Goal: Task Accomplishment & Management: Complete application form

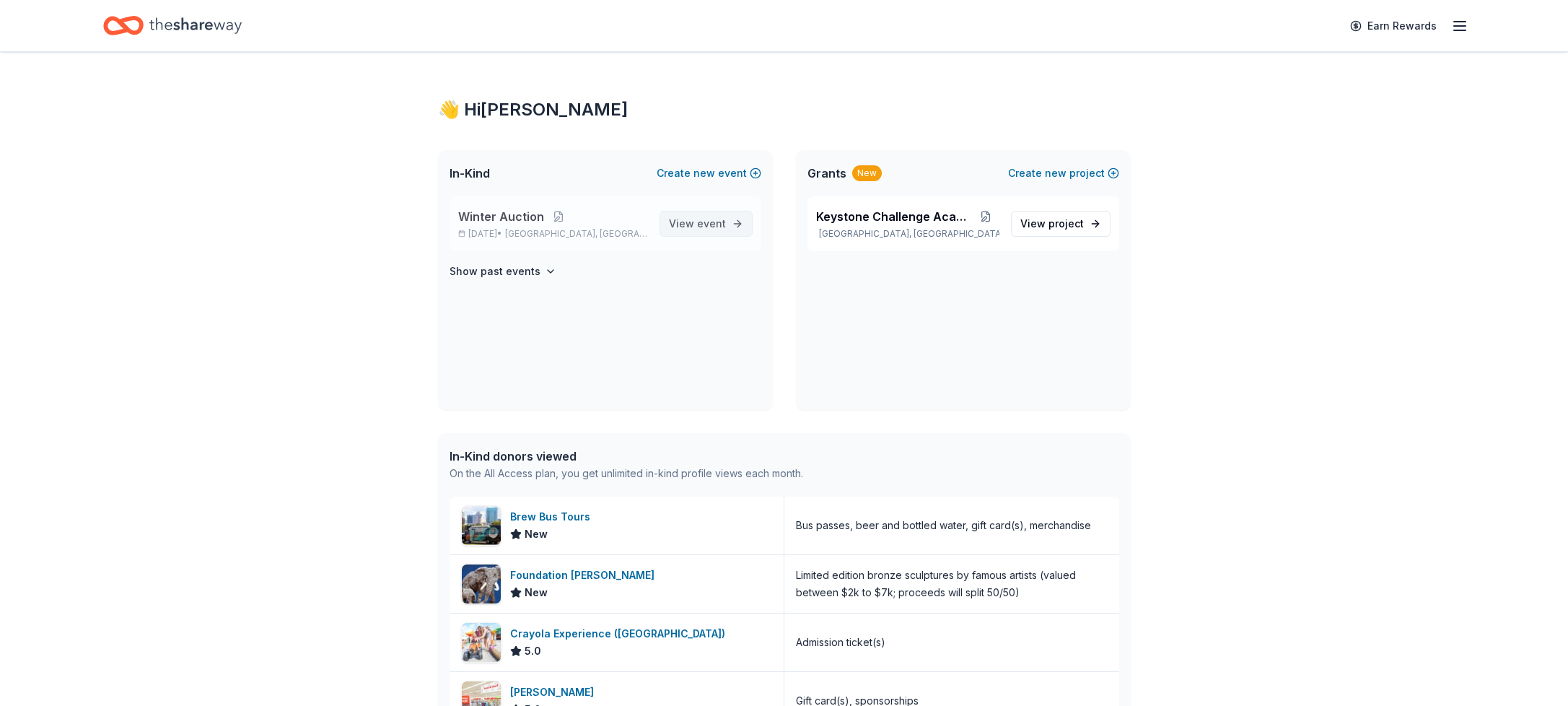
click at [696, 216] on span "View event" at bounding box center [697, 223] width 57 height 17
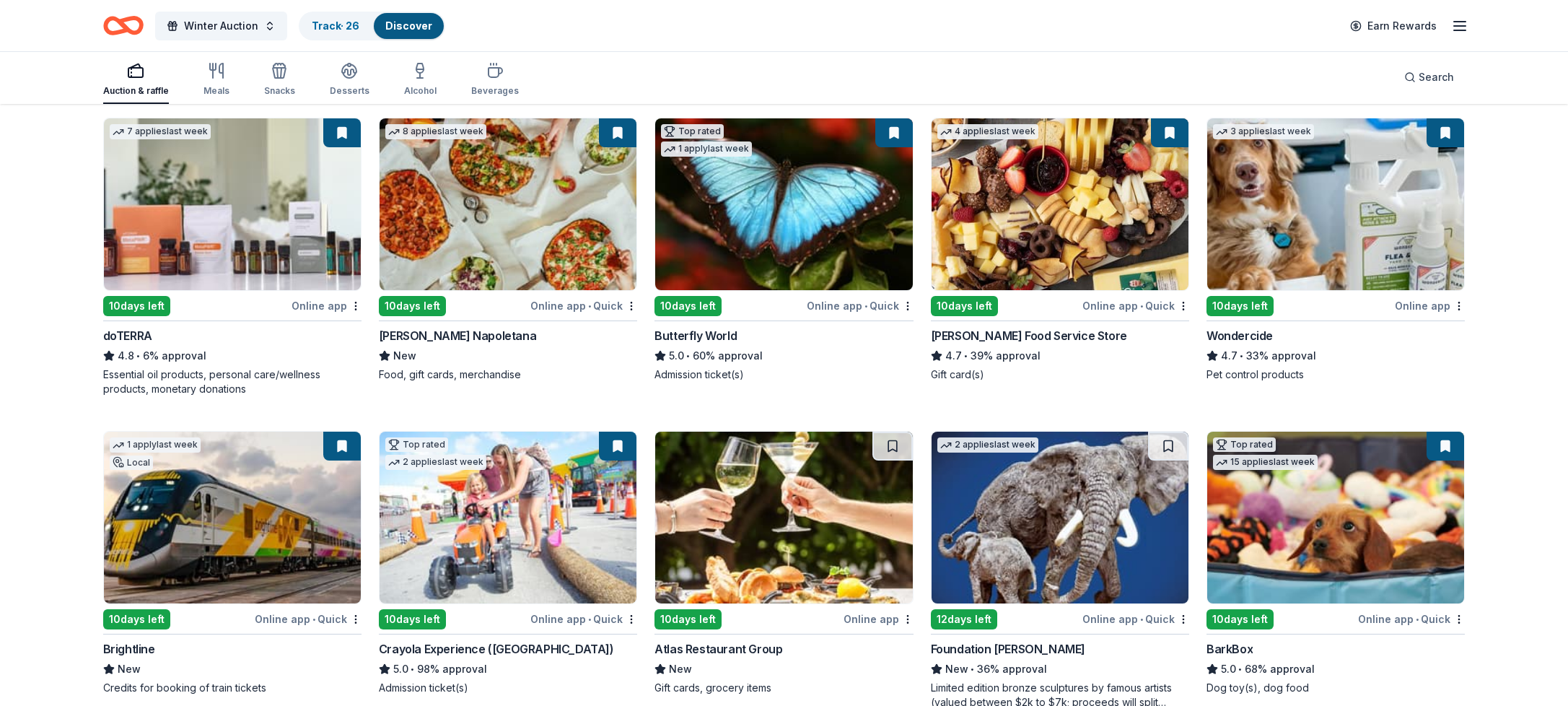
scroll to position [879, 0]
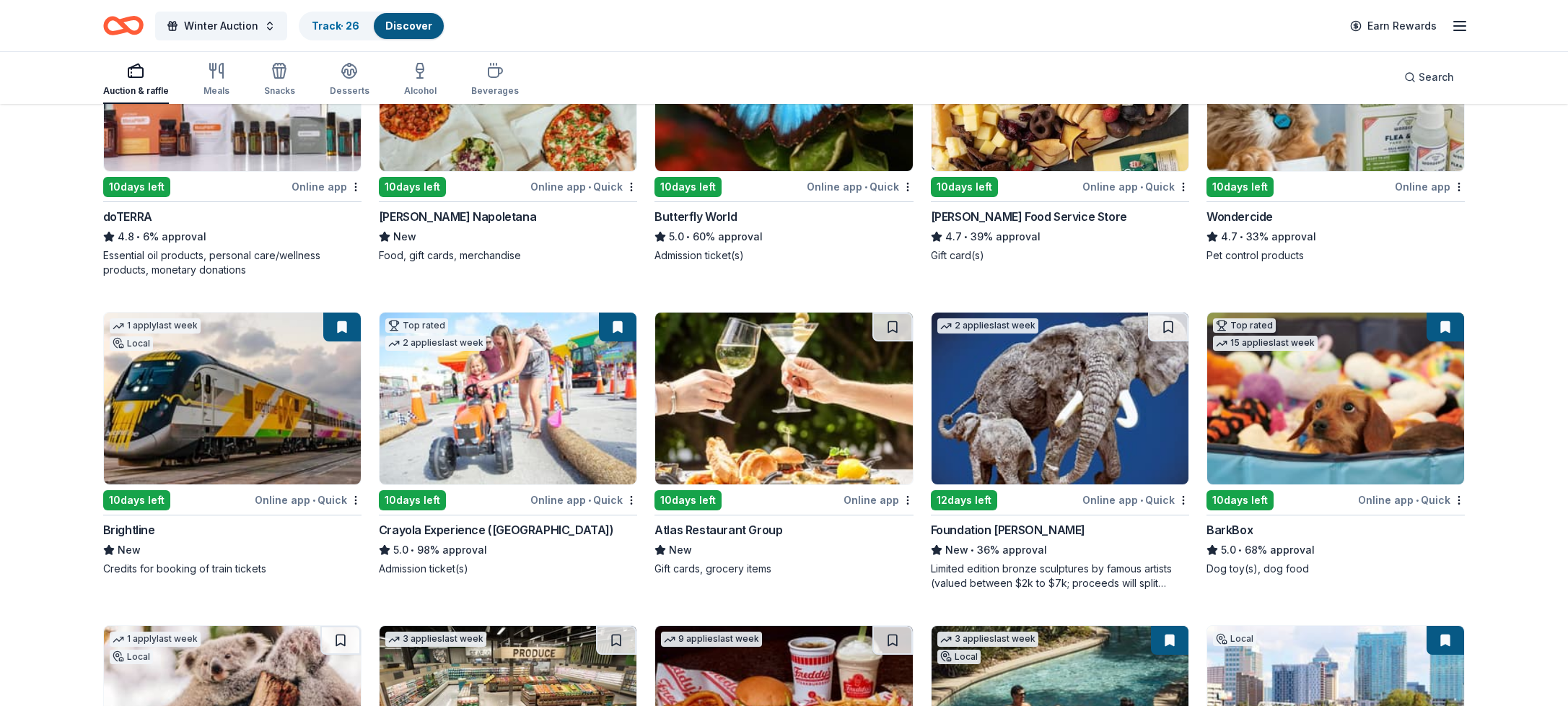
click at [759, 394] on img at bounding box center [783, 398] width 257 height 172
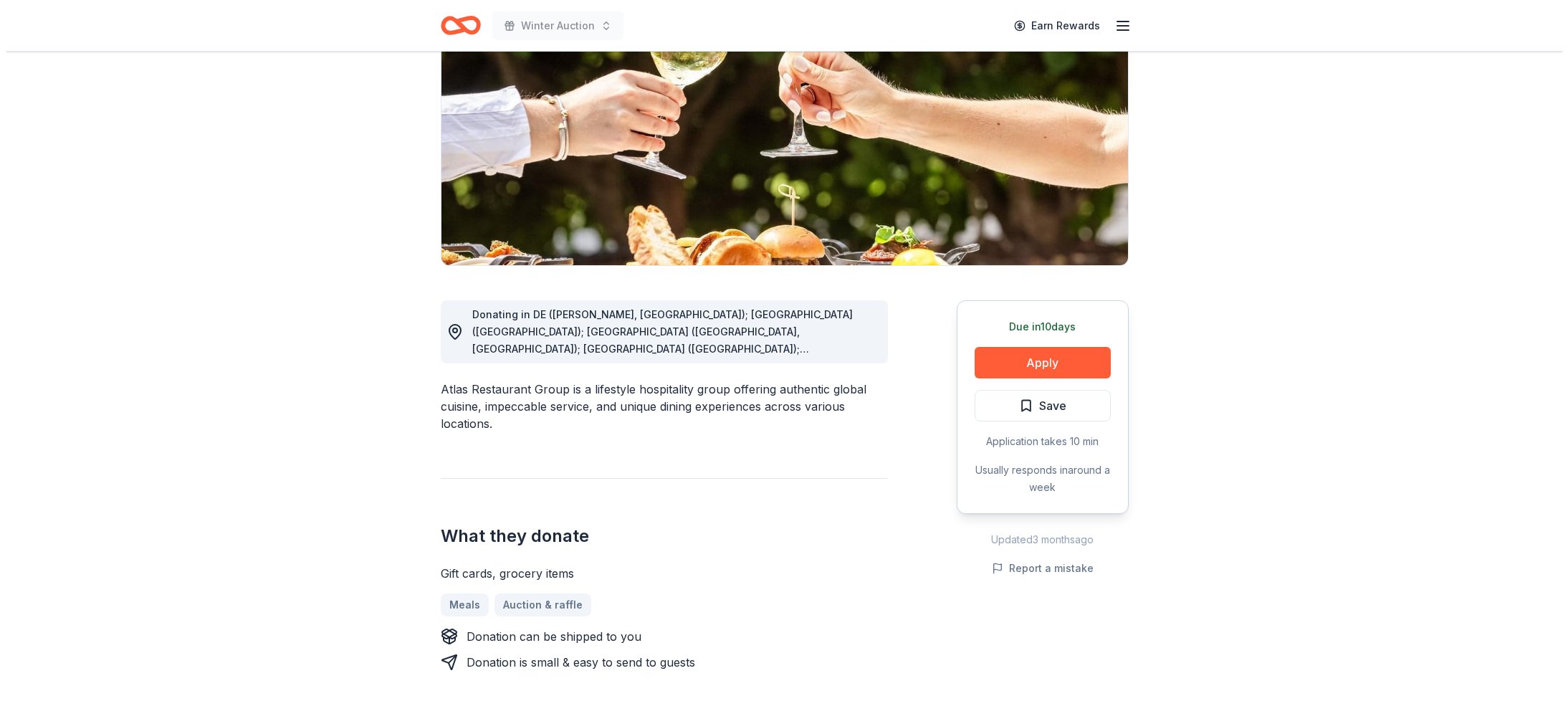
scroll to position [202, 0]
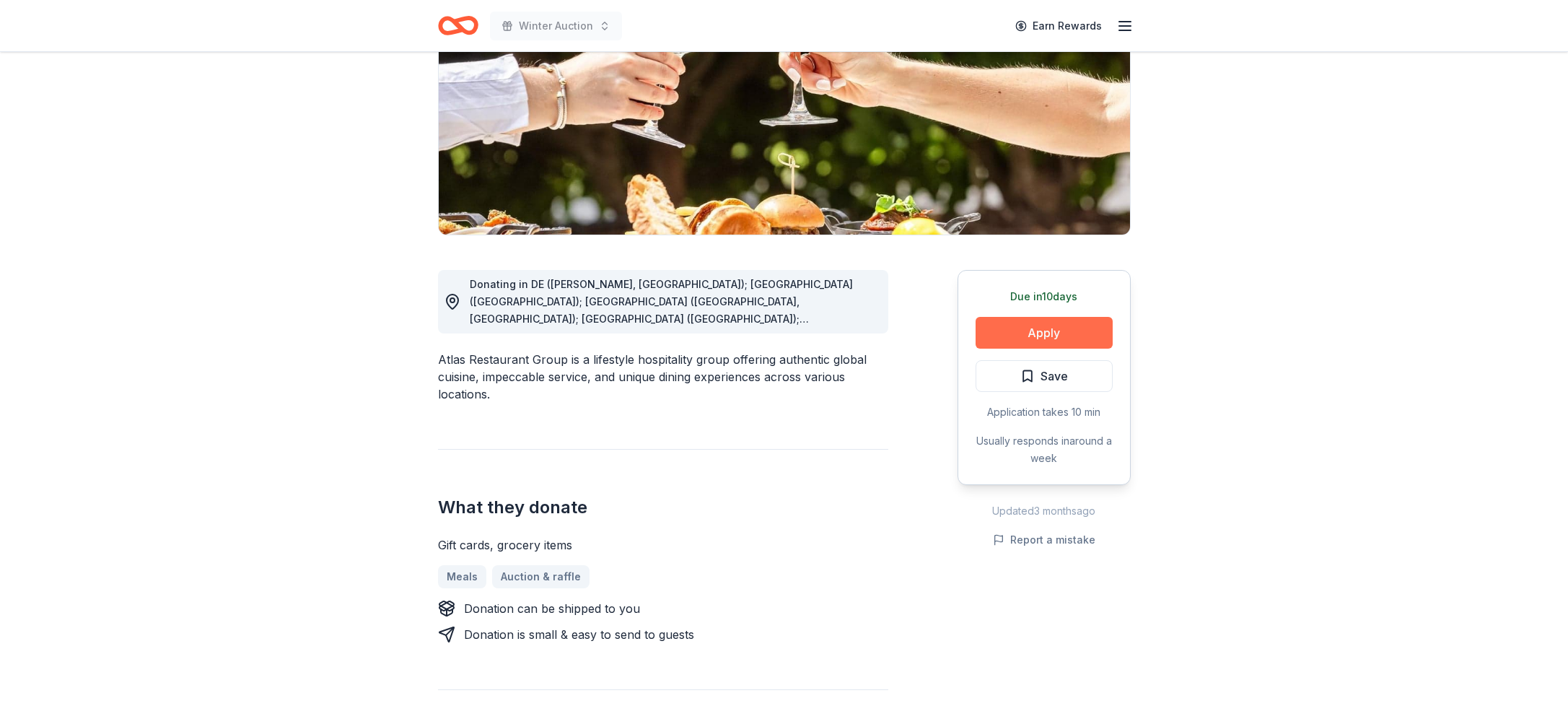
click at [1005, 341] on button "Apply" at bounding box center [1044, 332] width 137 height 32
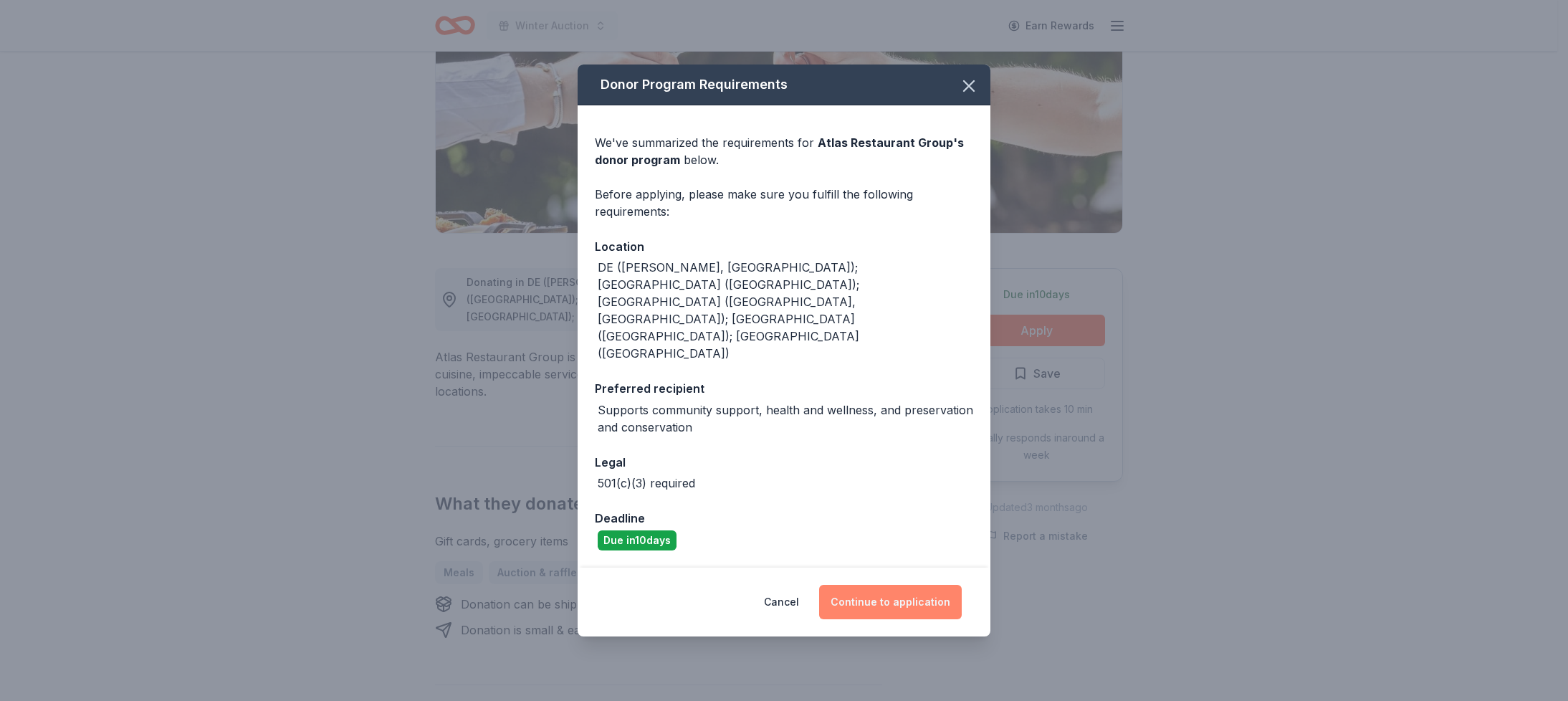
click at [907, 585] on button "Continue to application" at bounding box center [890, 602] width 143 height 35
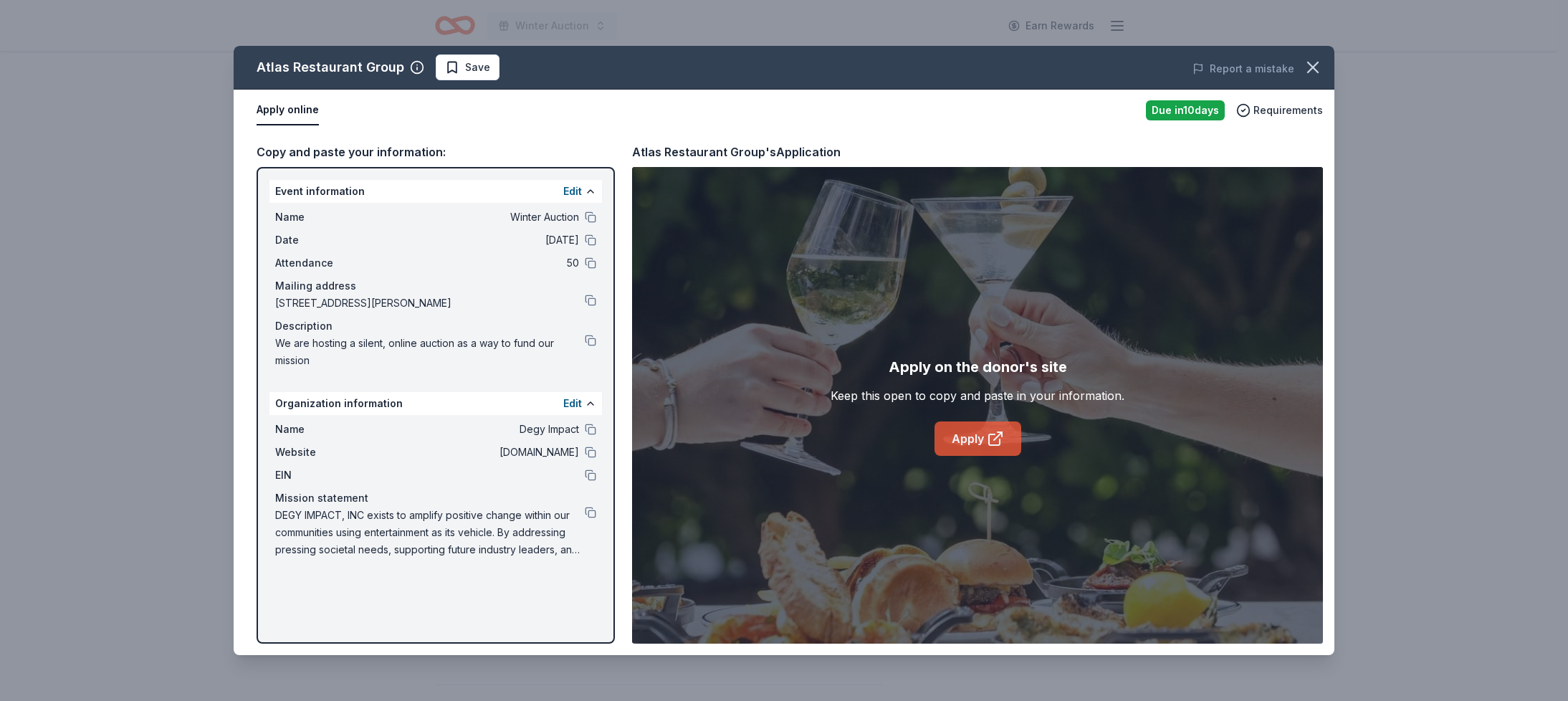
click at [971, 435] on link "Apply" at bounding box center [978, 439] width 87 height 35
